Goal: Task Accomplishment & Management: Complete application form

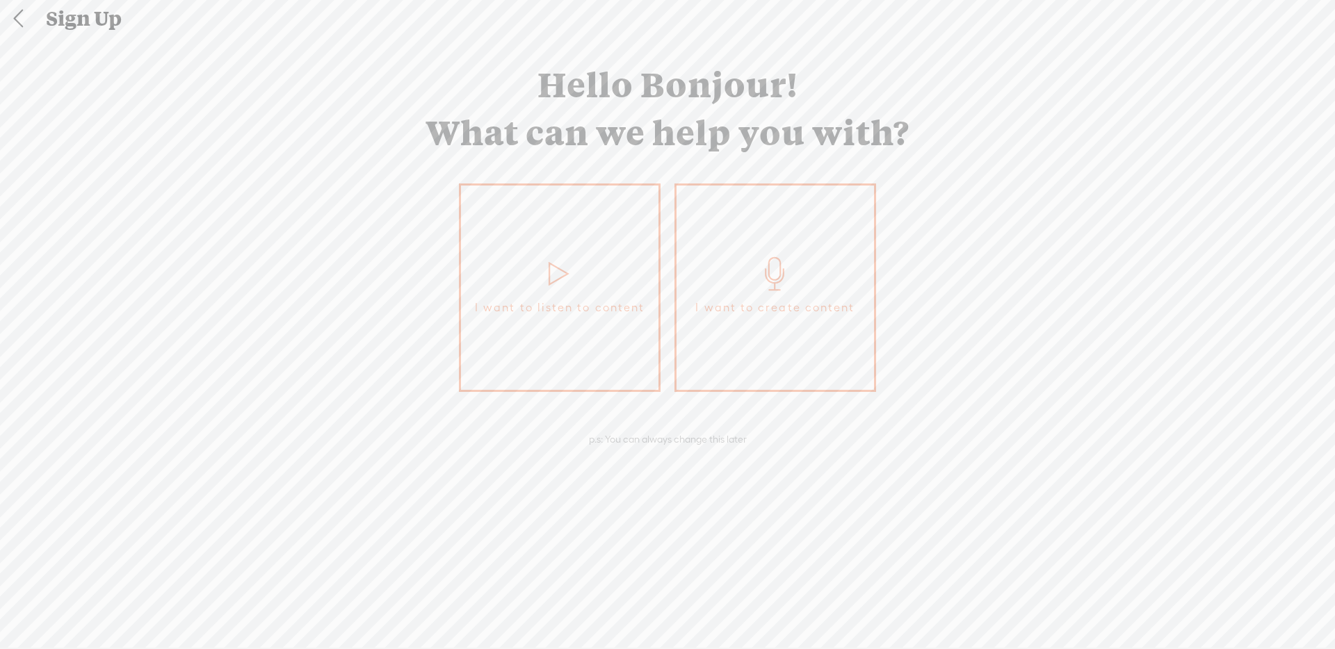
click at [731, 281] on link "I want to create content" at bounding box center [775, 288] width 202 height 209
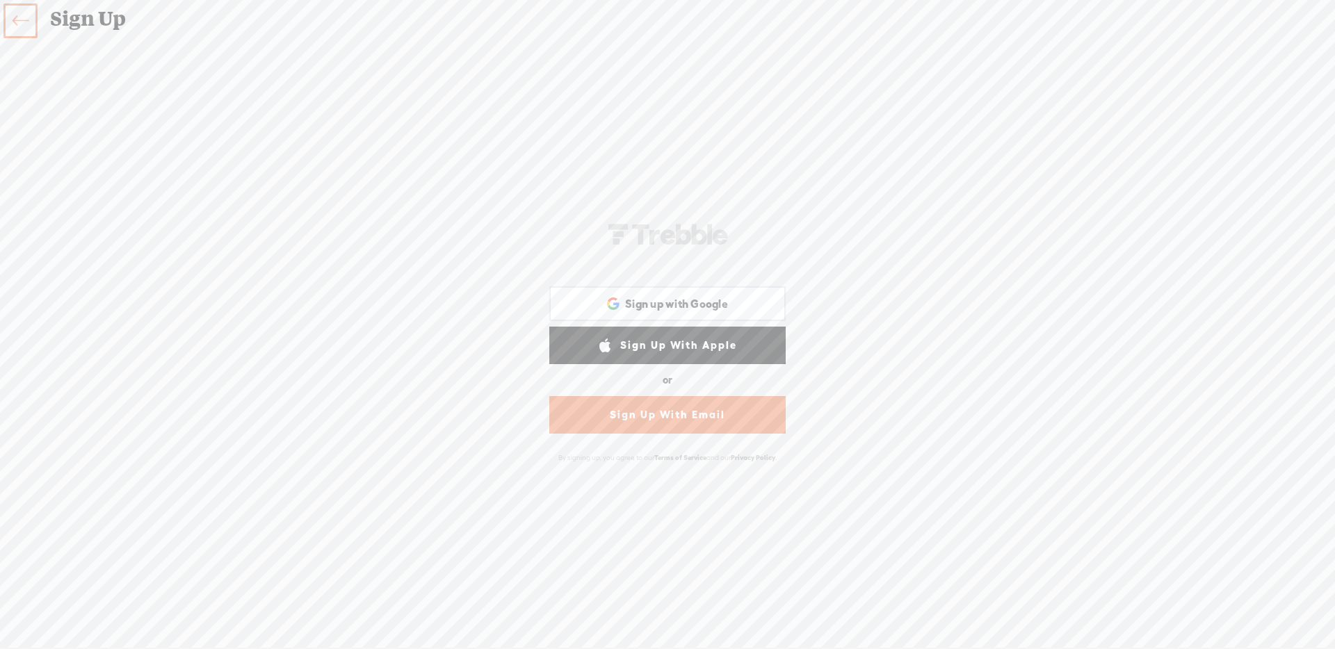
click at [34, 22] on link at bounding box center [20, 20] width 34 height 35
